Goal: Check status: Check status

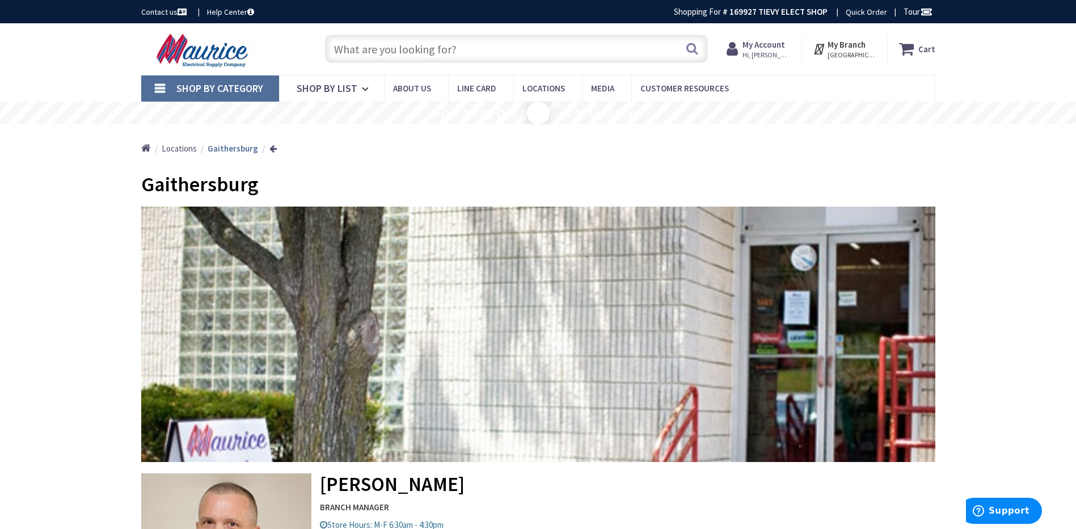
click at [759, 54] on span "Hi, [PERSON_NAME]" at bounding box center [767, 54] width 48 height 9
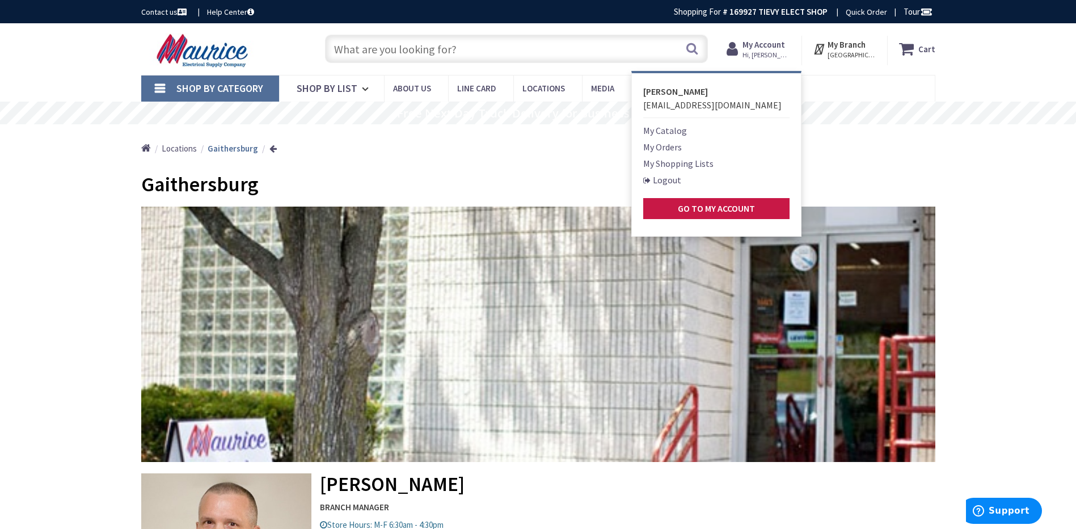
click at [674, 148] on link "My Orders" at bounding box center [662, 147] width 39 height 14
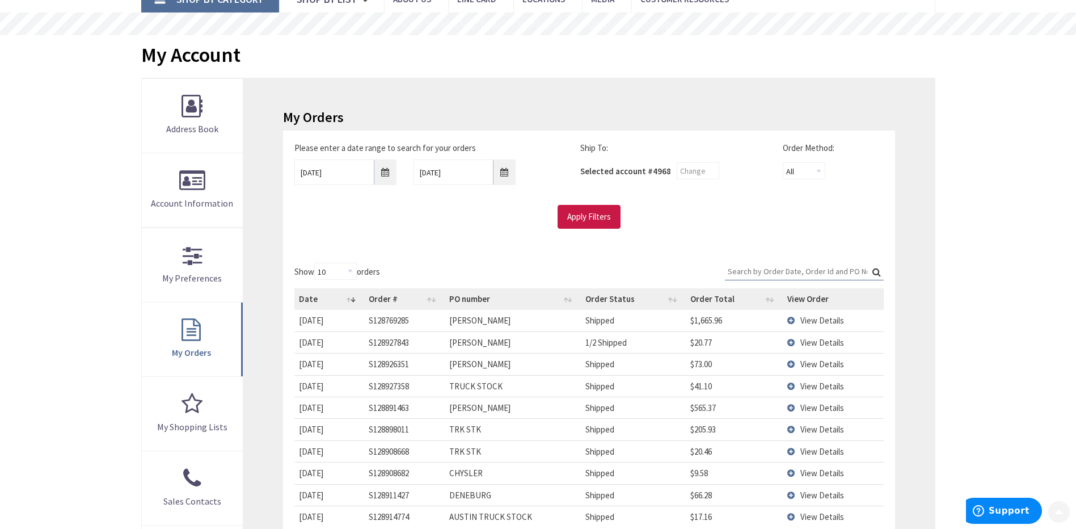
scroll to position [113, 0]
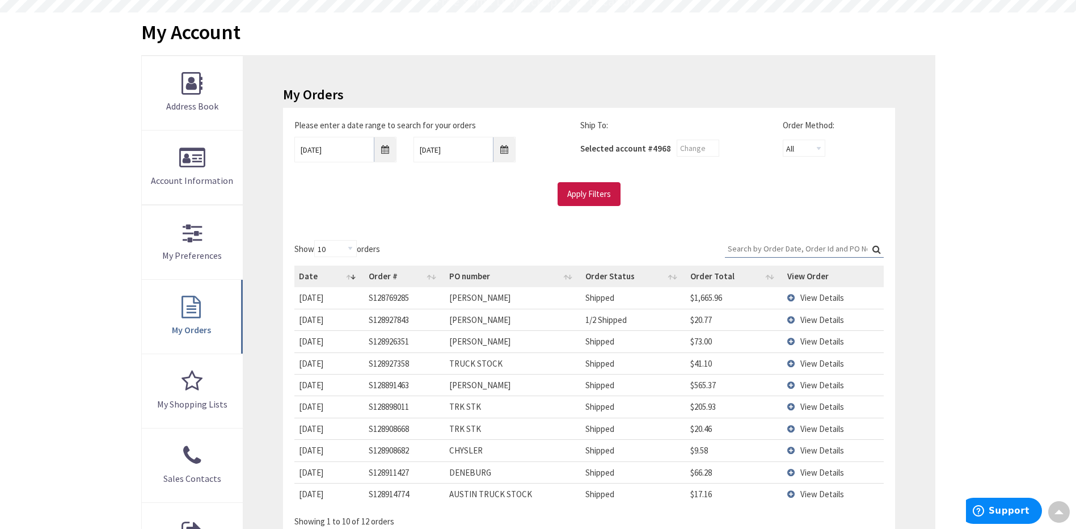
click at [793, 342] on td "View Details" at bounding box center [833, 341] width 101 height 22
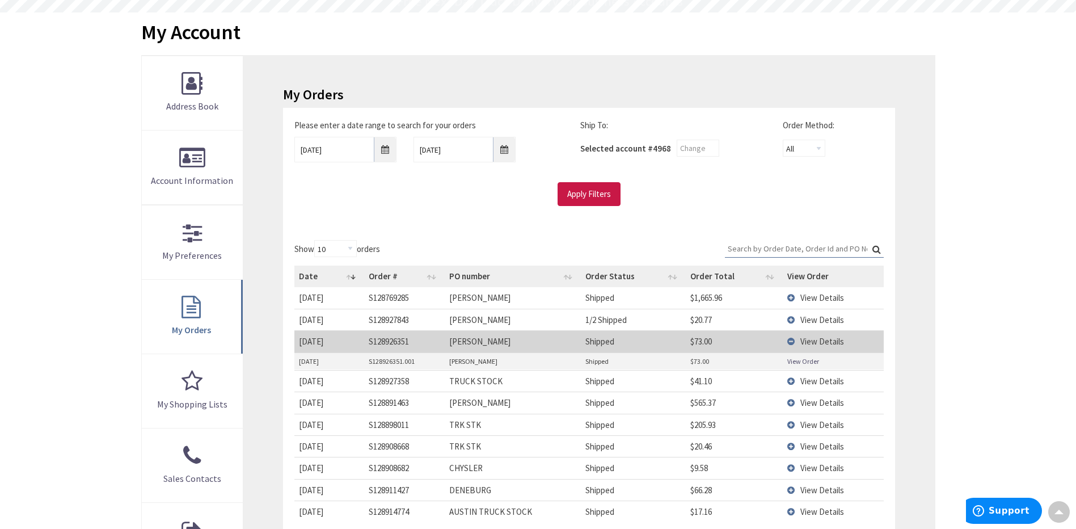
click at [794, 360] on link "View Order" at bounding box center [804, 361] width 32 height 10
click at [790, 341] on td "View Details" at bounding box center [833, 341] width 101 height 22
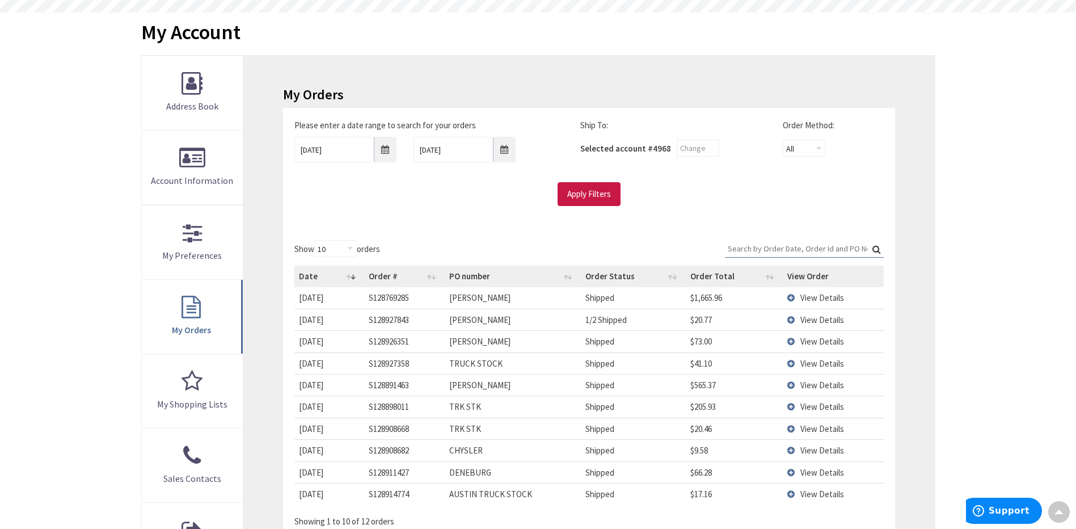
click at [792, 321] on td "View Details" at bounding box center [833, 320] width 101 height 22
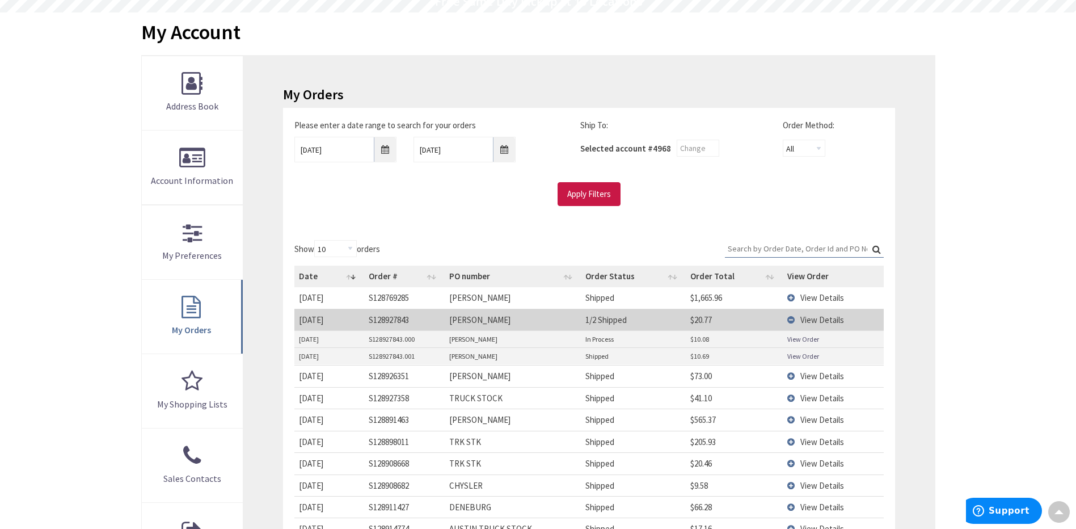
click at [798, 355] on link "View Order" at bounding box center [804, 356] width 32 height 10
click at [794, 339] on link "View Order" at bounding box center [804, 339] width 32 height 10
click at [792, 318] on td "View Details" at bounding box center [833, 320] width 101 height 22
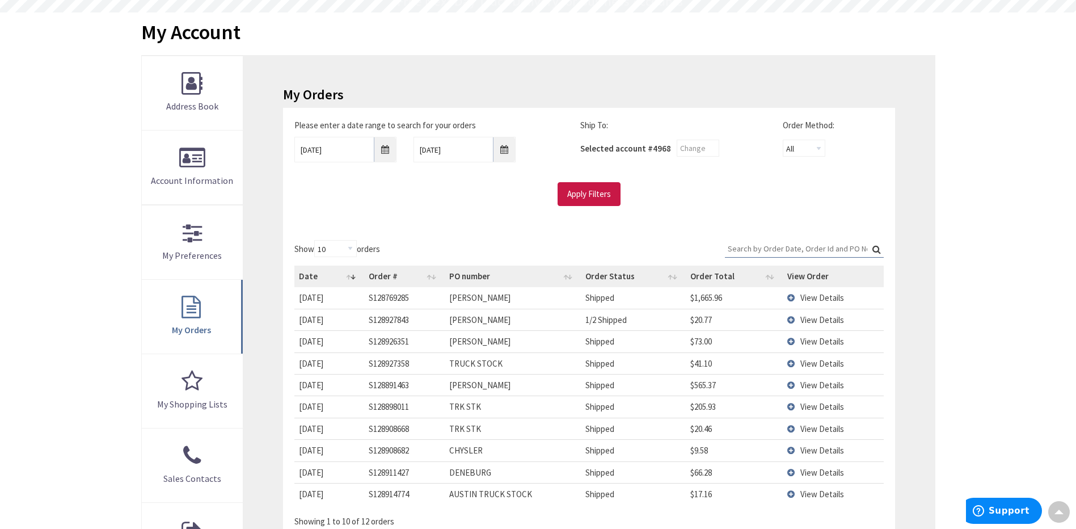
click at [793, 300] on td "View Details" at bounding box center [833, 297] width 101 height 21
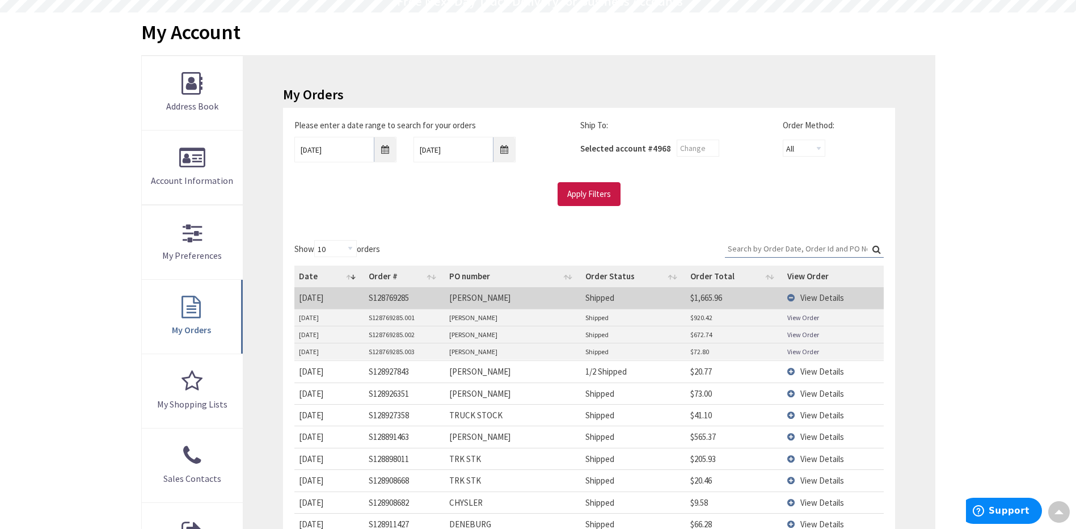
click at [794, 318] on link "View Order" at bounding box center [804, 318] width 32 height 10
click at [803, 334] on link "View Order" at bounding box center [804, 335] width 32 height 10
click at [803, 354] on link "View Order" at bounding box center [804, 352] width 32 height 10
drag, startPoint x: 792, startPoint y: 300, endPoint x: 785, endPoint y: 300, distance: 6.8
click at [791, 300] on td "View Details" at bounding box center [833, 297] width 101 height 21
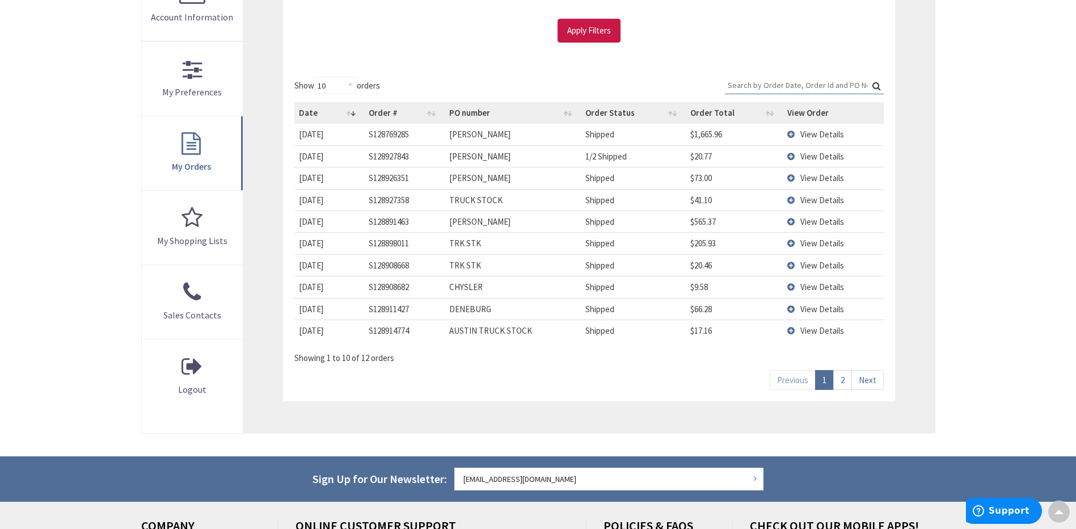
scroll to position [284, 0]
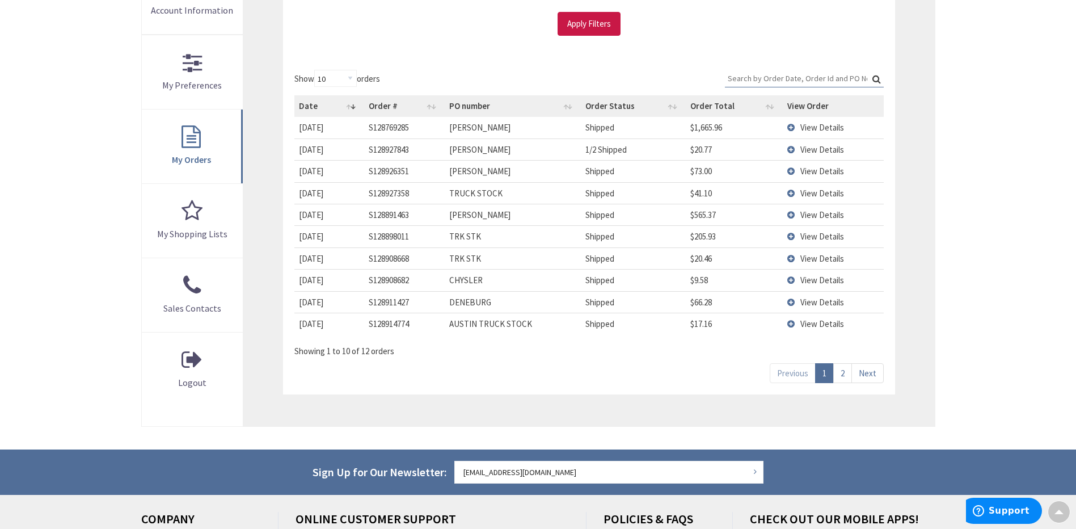
click at [845, 376] on link "2" at bounding box center [843, 373] width 19 height 20
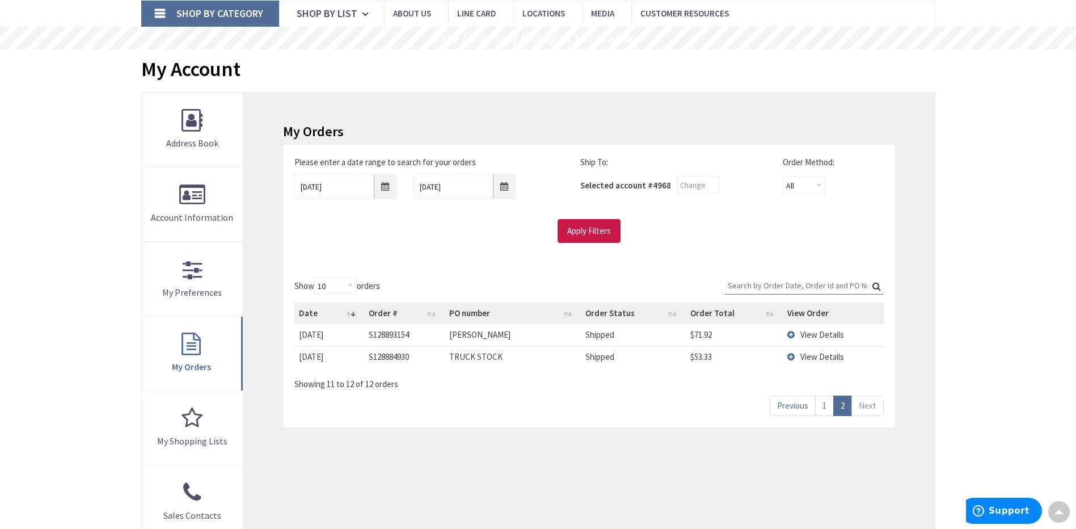
scroll to position [0, 0]
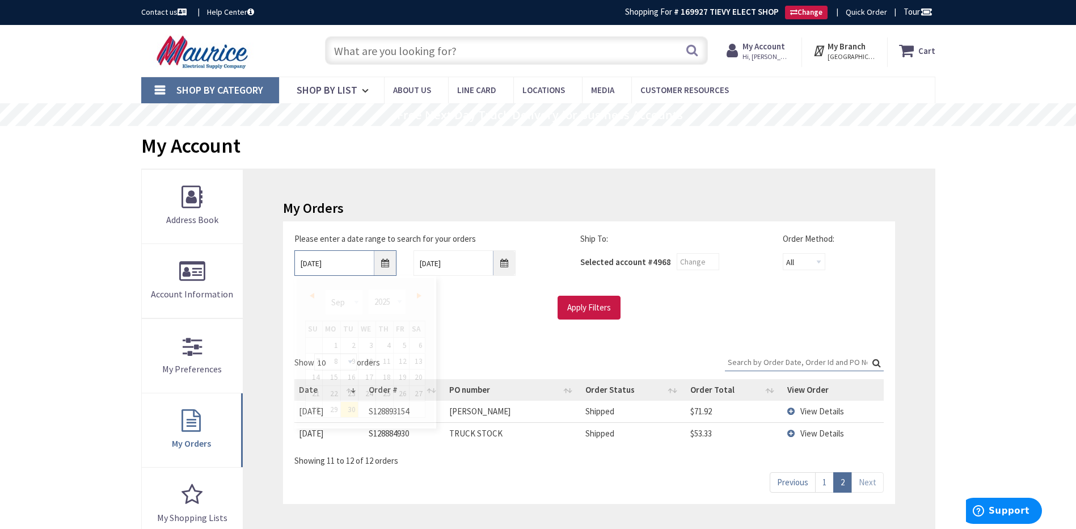
click at [382, 266] on input "9/30/2025" at bounding box center [345, 263] width 102 height 26
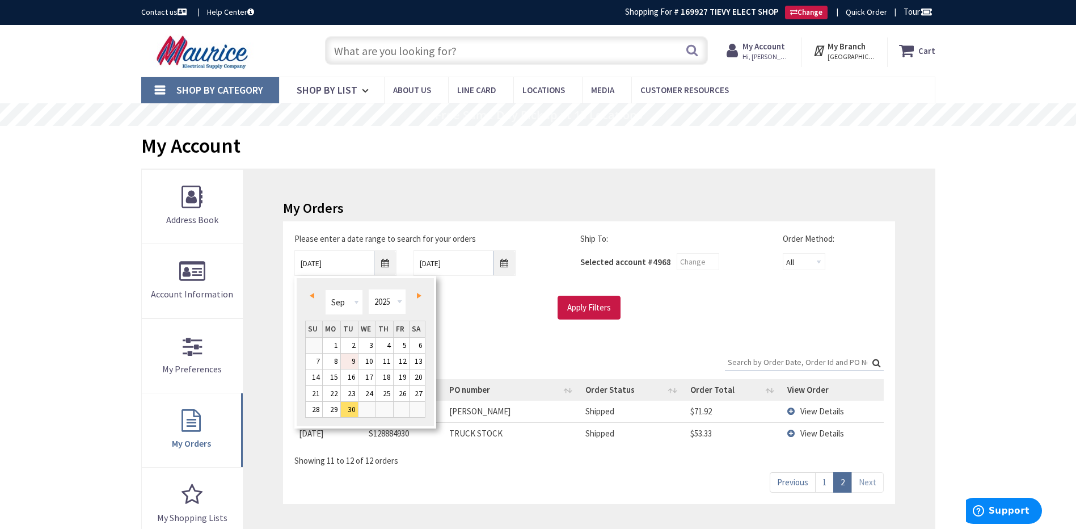
click at [353, 361] on link "9" at bounding box center [349, 360] width 17 height 15
type input "09/09/2025"
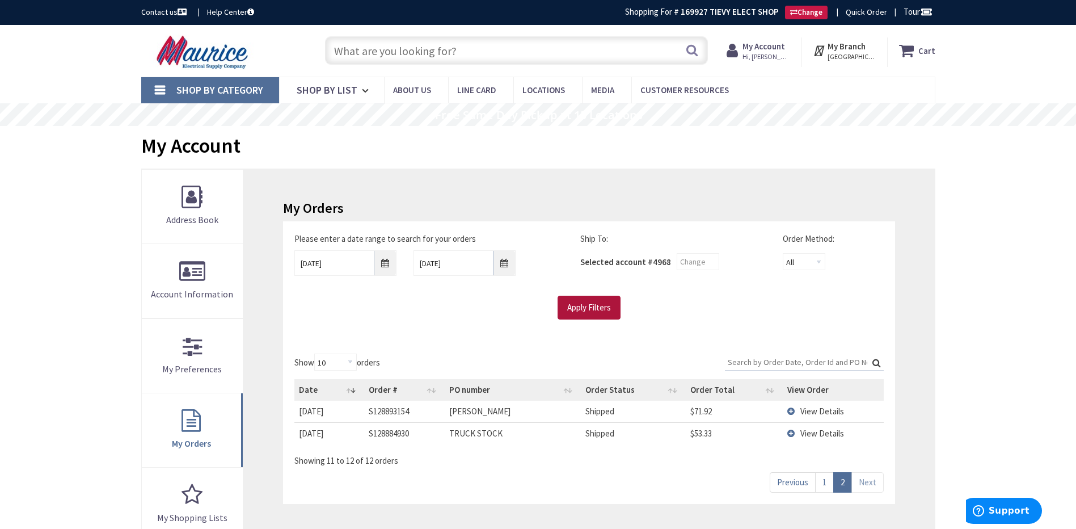
click at [579, 307] on input "Apply Filters" at bounding box center [589, 308] width 63 height 24
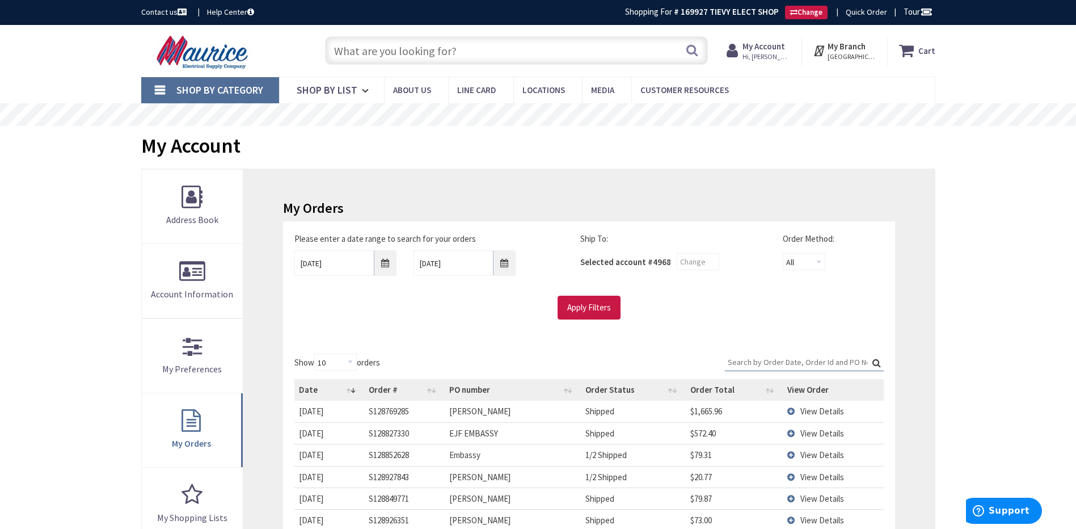
click at [744, 360] on input "Search:" at bounding box center [804, 361] width 159 height 17
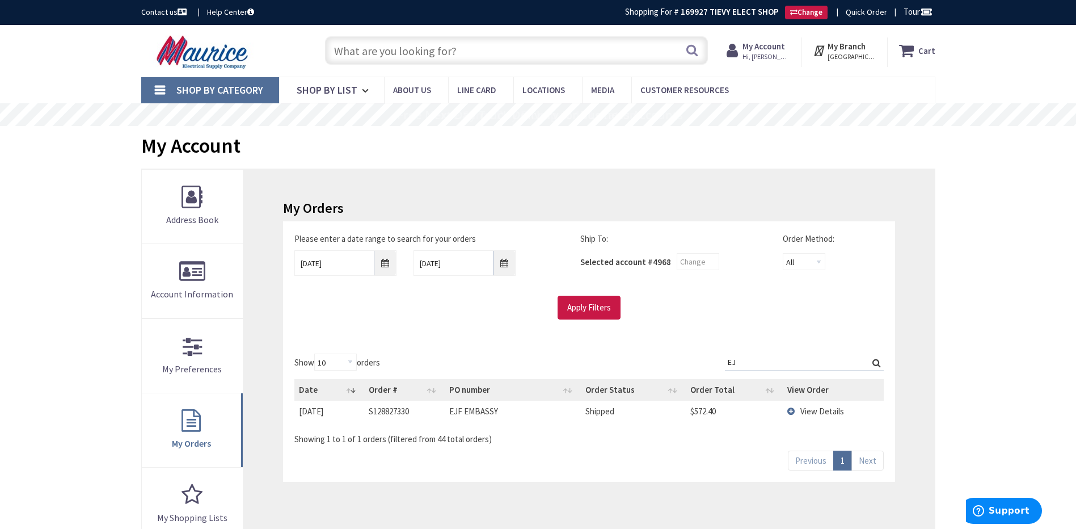
type input "E"
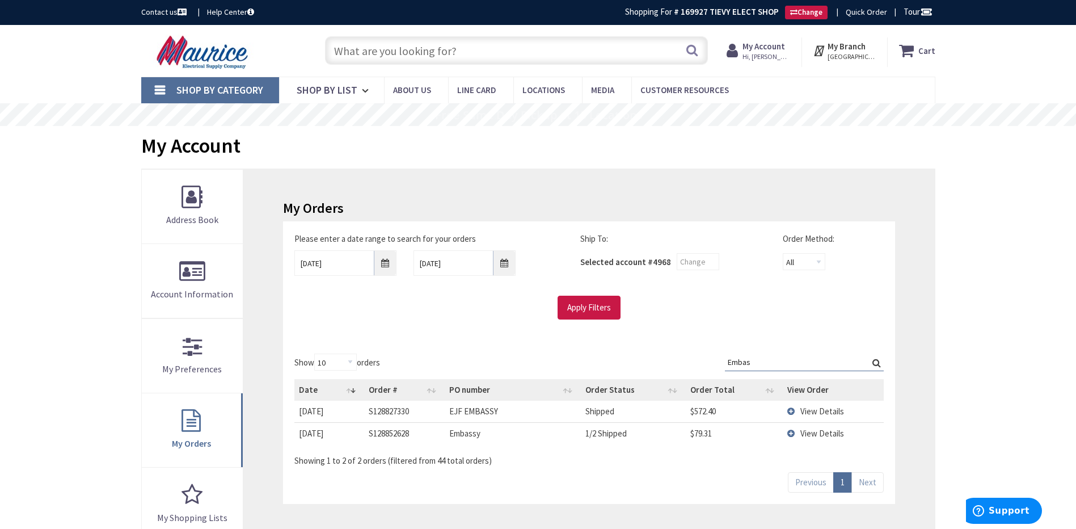
type input "Embas"
click at [794, 436] on td "View Details" at bounding box center [833, 433] width 101 height 22
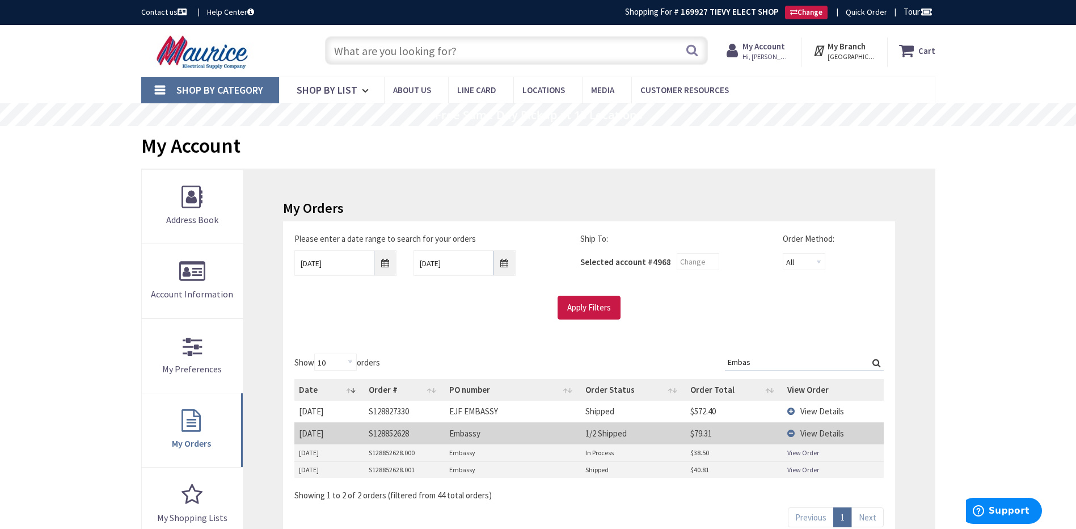
scroll to position [57, 0]
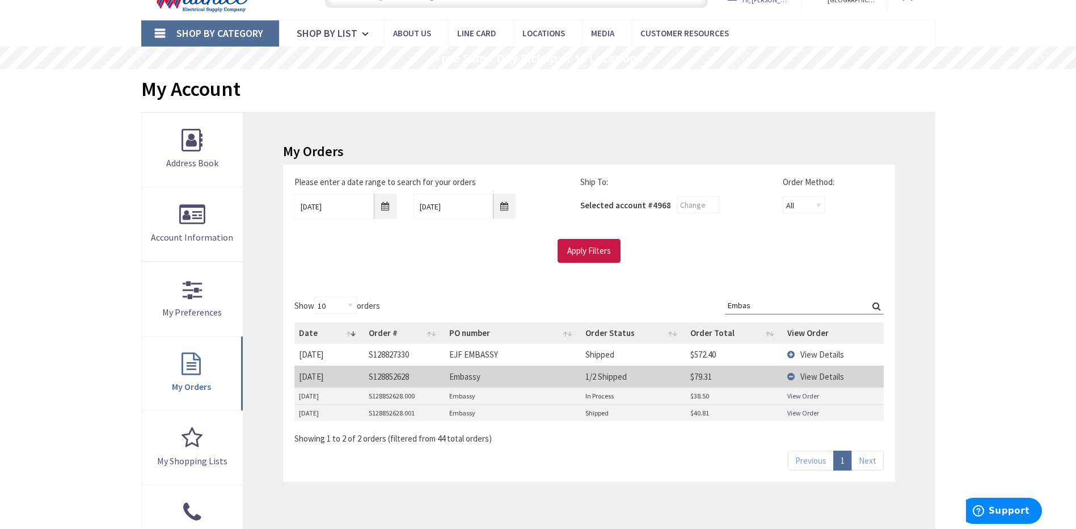
click at [793, 353] on td "View Details" at bounding box center [833, 354] width 101 height 21
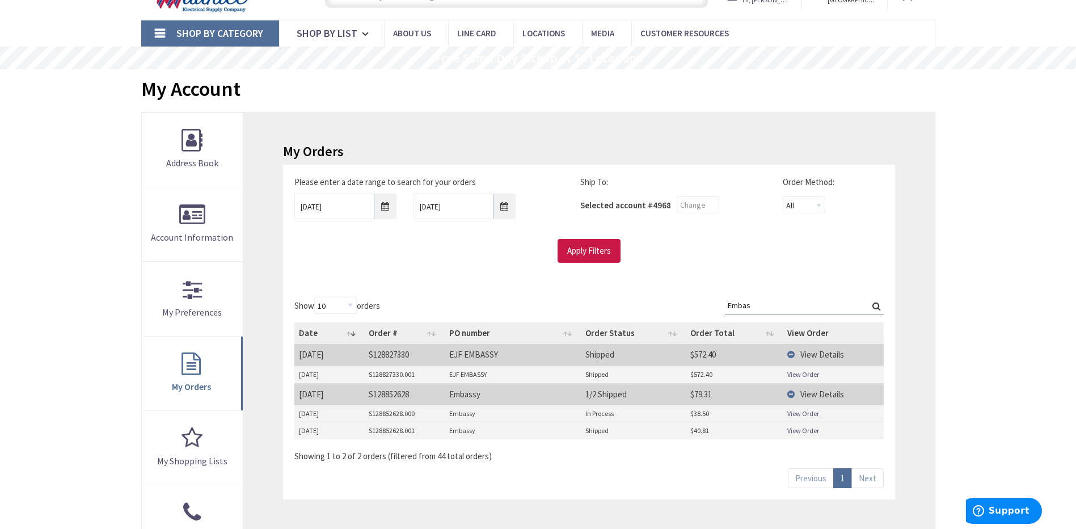
click at [802, 378] on link "View Order" at bounding box center [804, 374] width 32 height 10
click at [788, 354] on td "View Details" at bounding box center [833, 354] width 101 height 21
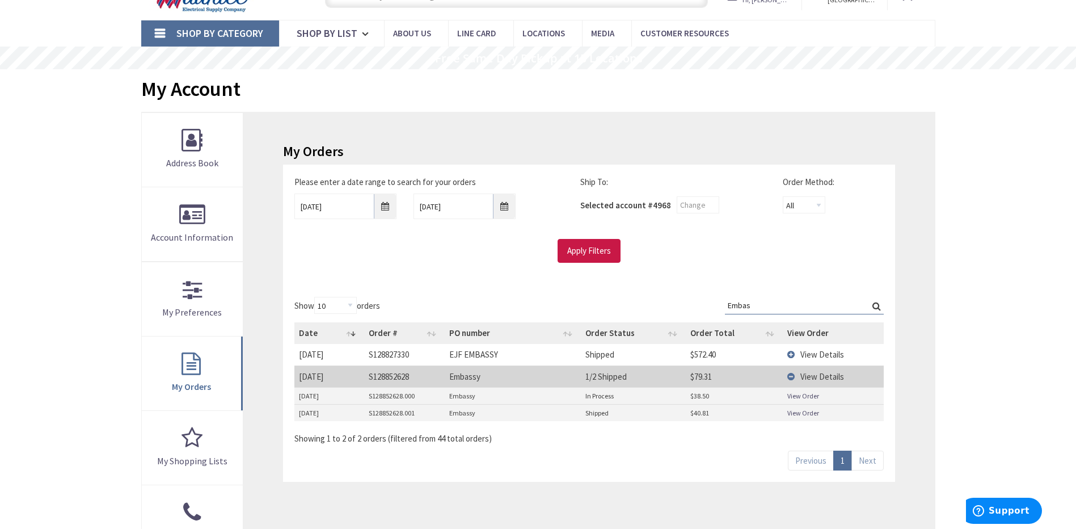
click at [794, 396] on link "View Order" at bounding box center [804, 396] width 32 height 10
click at [795, 414] on link "View Order" at bounding box center [804, 413] width 32 height 10
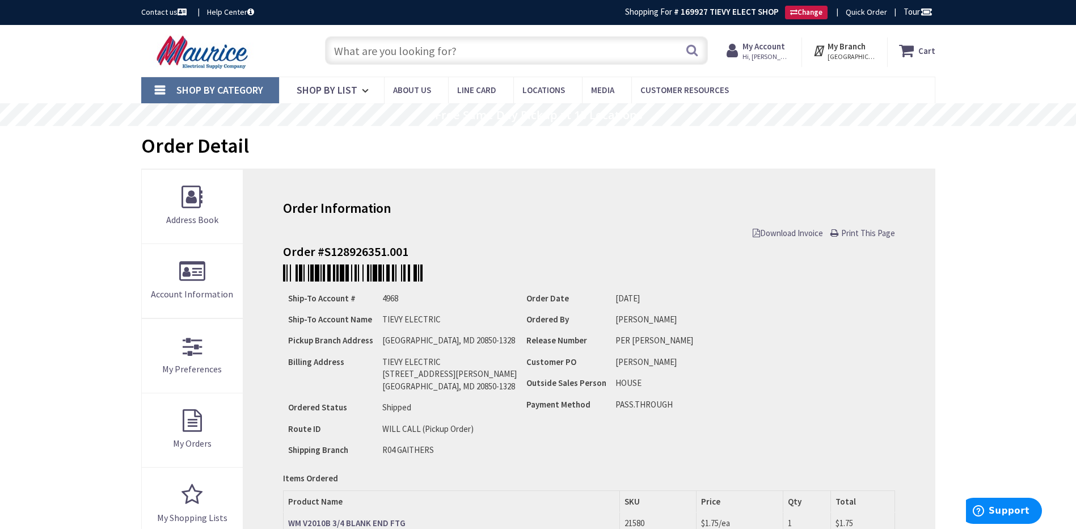
click at [774, 234] on span "Download Invoice" at bounding box center [788, 233] width 70 height 11
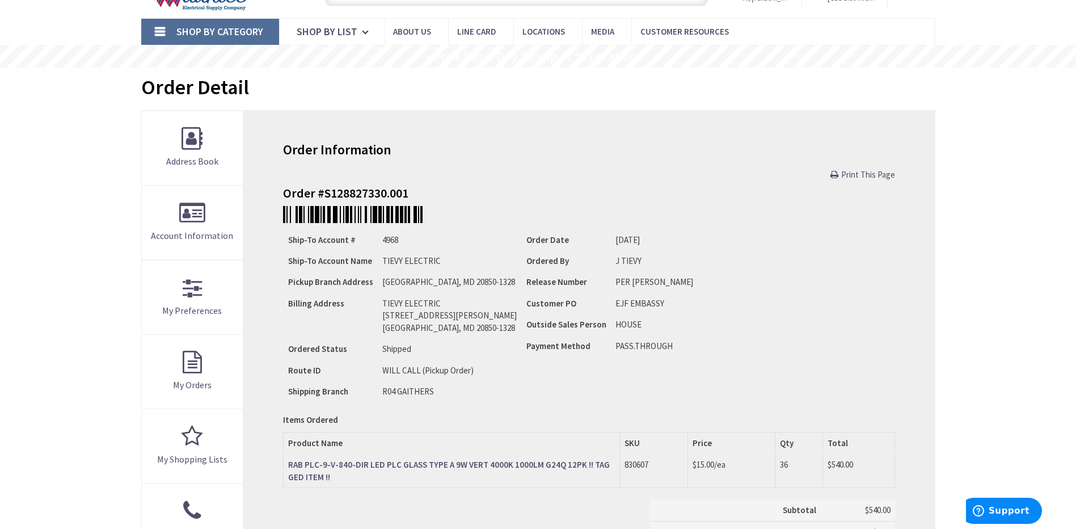
scroll to position [58, 0]
